Goal: Find specific page/section: Find specific page/section

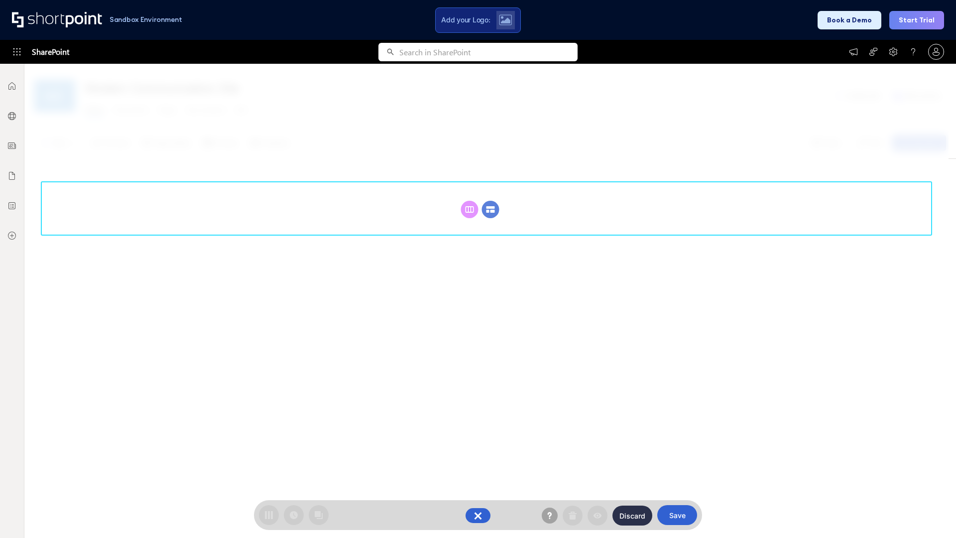
click at [491, 209] on circle at bounding box center [490, 209] width 17 height 17
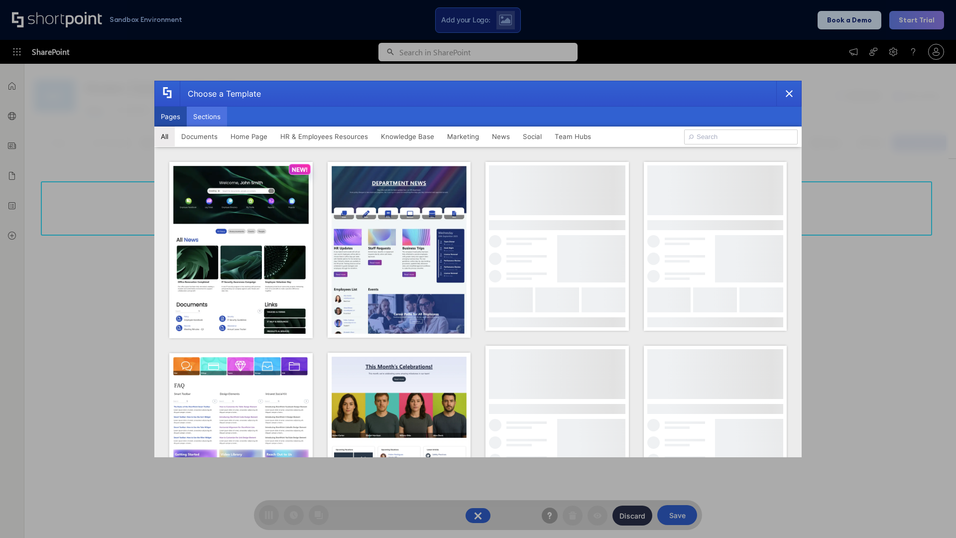
click at [207, 117] on button "Sections" at bounding box center [207, 117] width 40 height 20
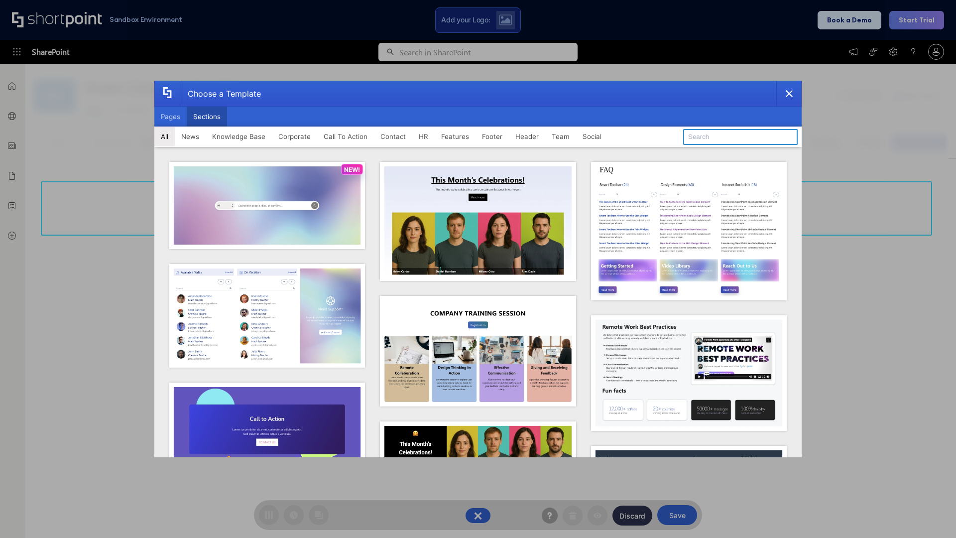
type input "Healthcare Header"
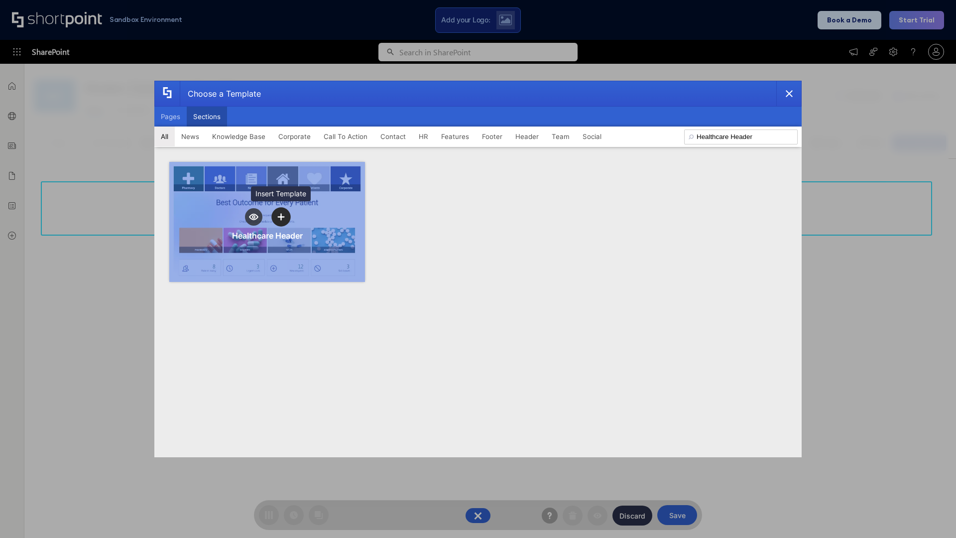
click at [281, 217] on icon "template selector" at bounding box center [280, 217] width 7 height 7
